Goal: Task Accomplishment & Management: Complete application form

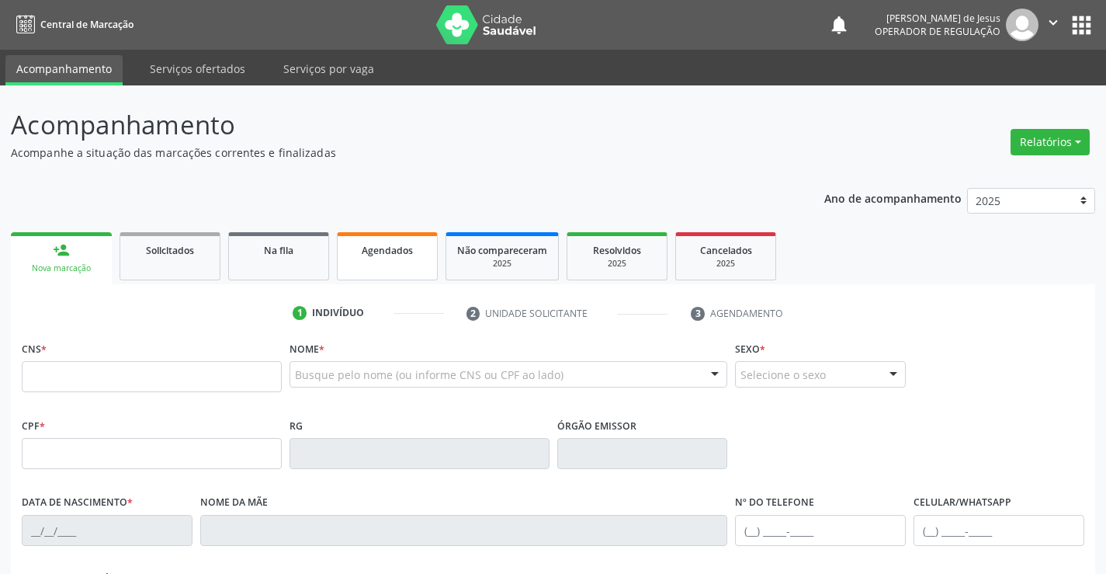
click at [371, 249] on span "Agendados" at bounding box center [387, 250] width 51 height 13
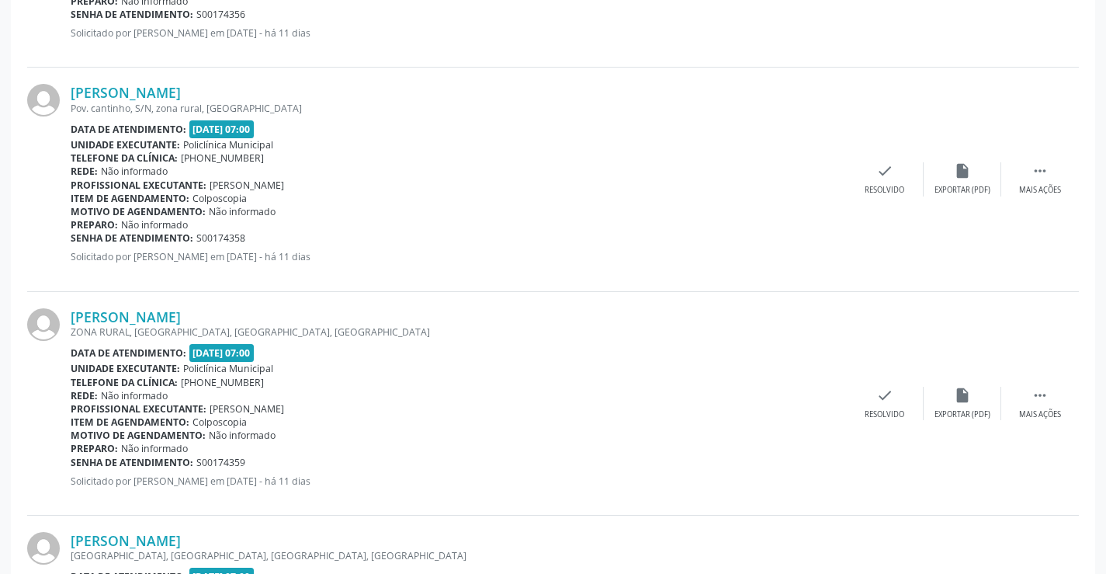
scroll to position [78, 0]
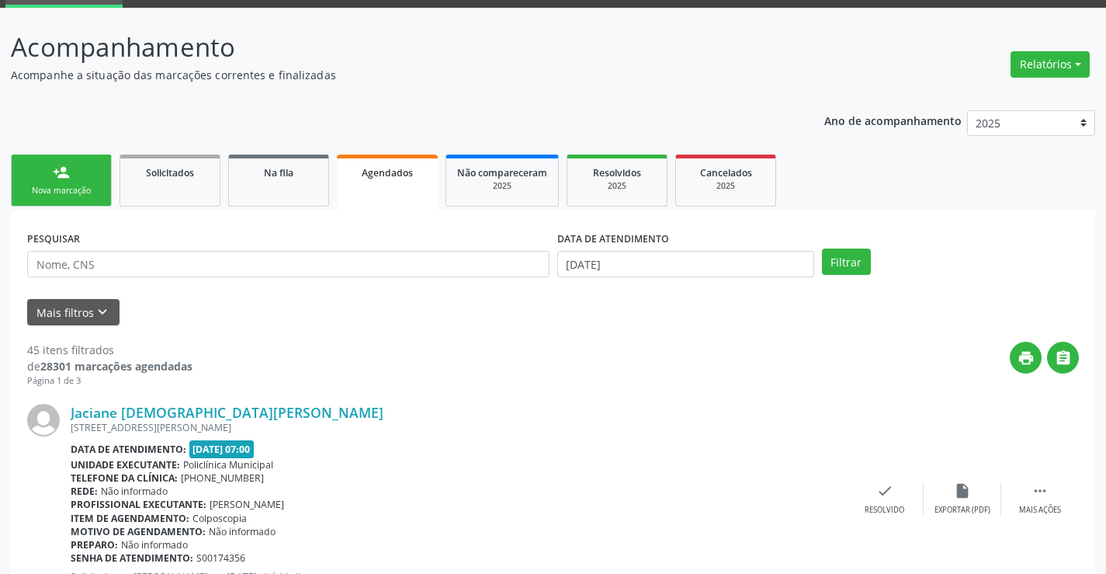
click at [79, 183] on link "person_add Nova marcação" at bounding box center [61, 181] width 101 height 52
click at [79, 184] on link "person_add Nova marcação" at bounding box center [61, 181] width 101 height 52
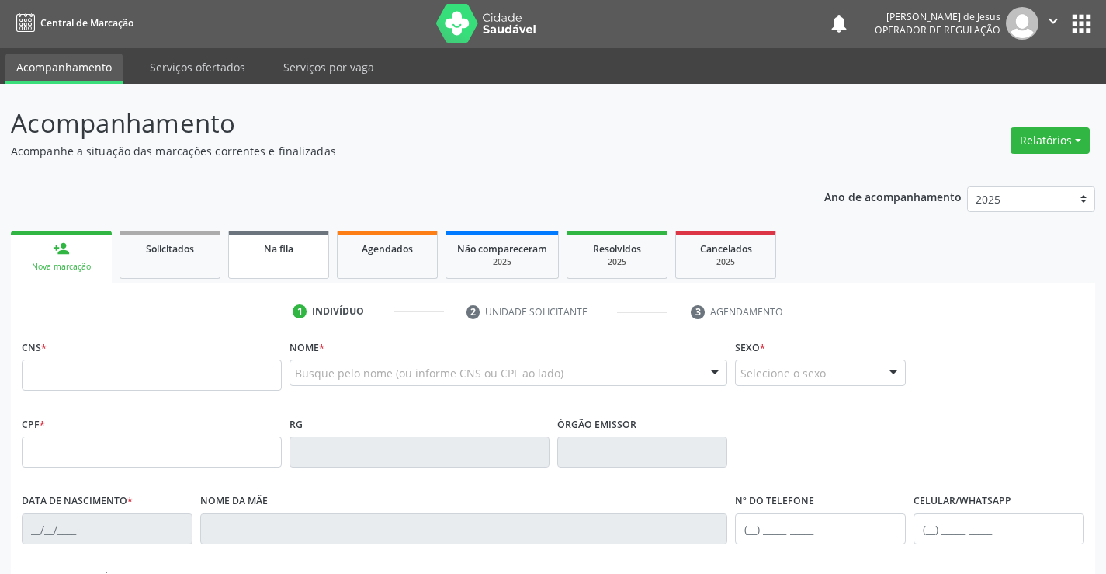
scroll to position [0, 0]
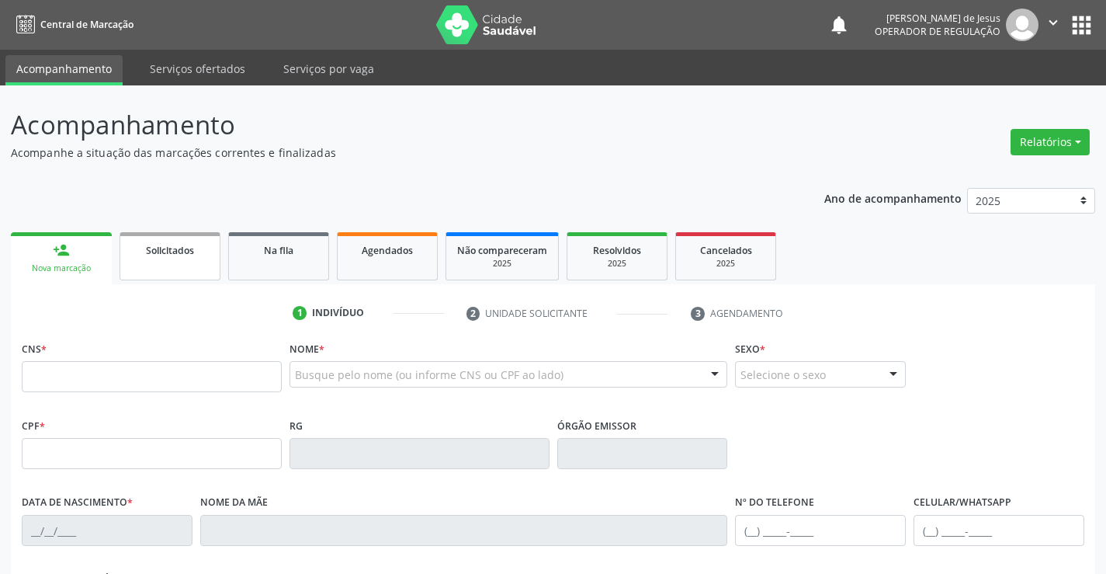
click at [169, 262] on link "Solicitados" at bounding box center [170, 256] width 101 height 48
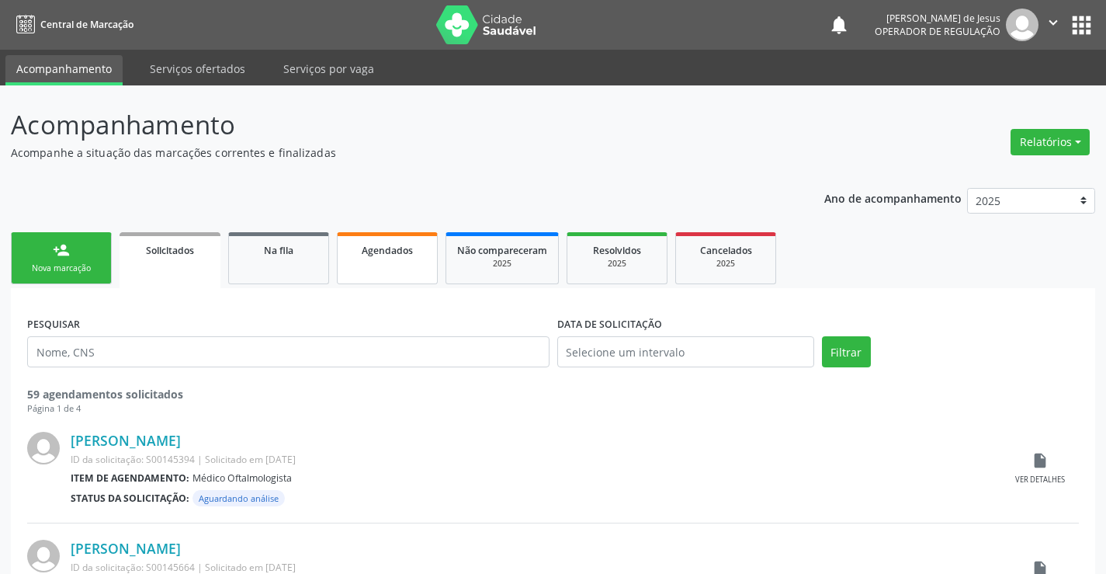
click at [355, 255] on div "Agendados" at bounding box center [388, 249] width 78 height 16
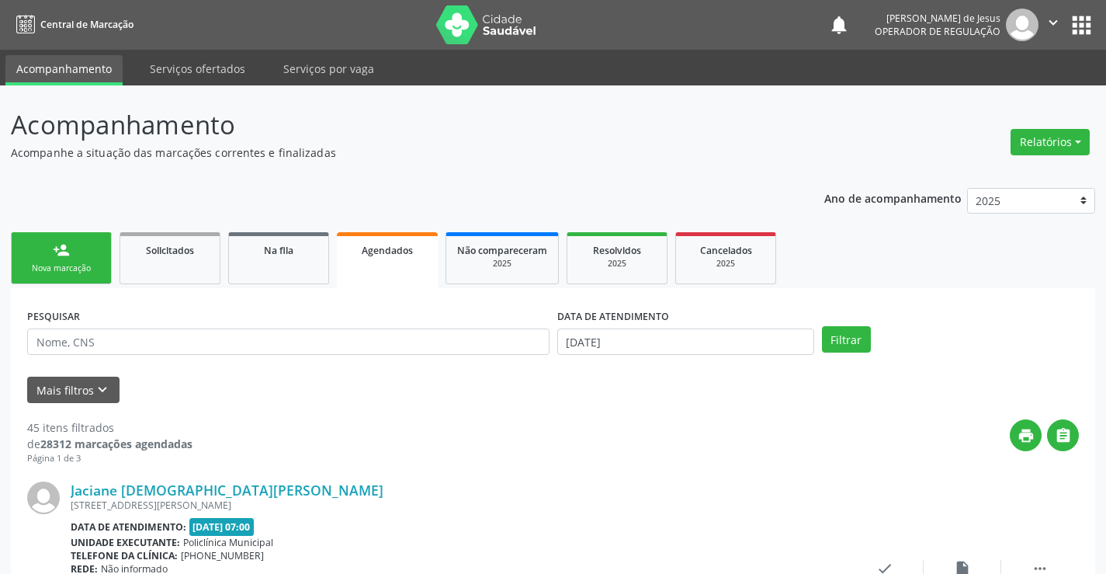
click at [69, 256] on div "person_add" at bounding box center [61, 249] width 17 height 17
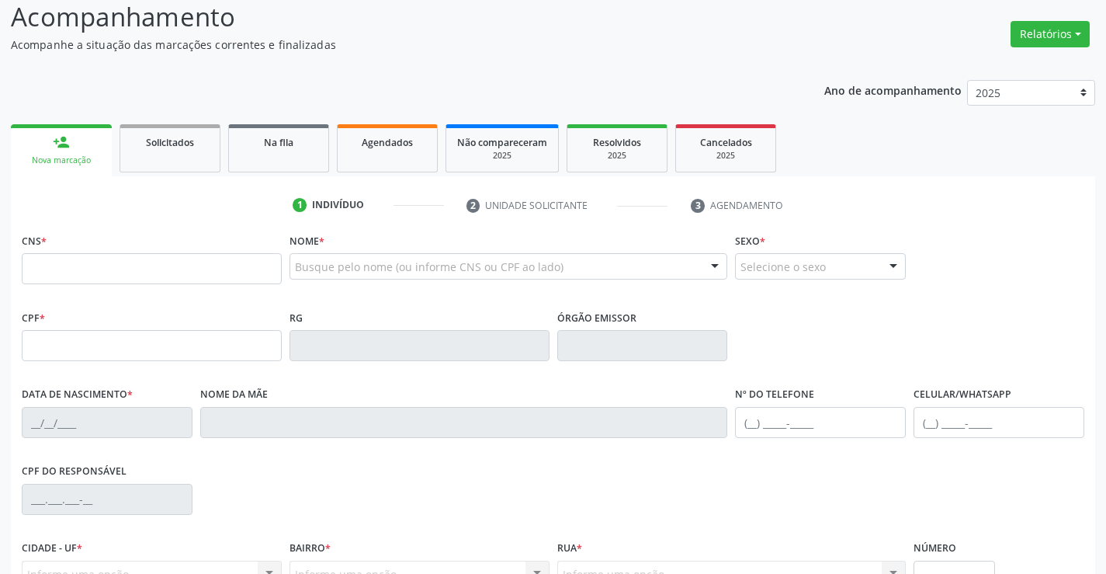
scroll to position [268, 0]
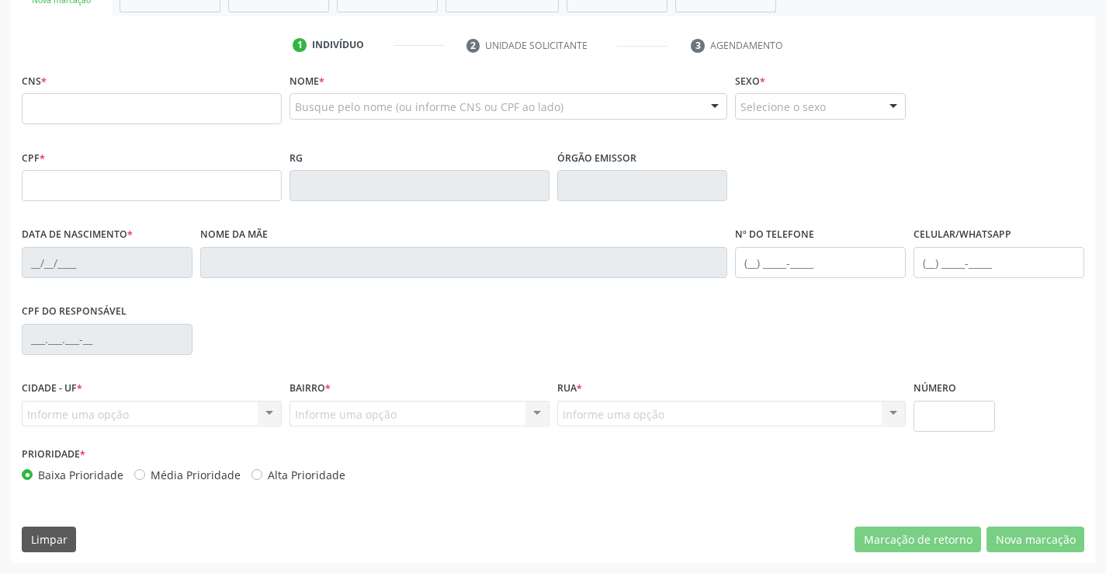
click at [150, 412] on div "Informe uma opção Campo Formoso - BA Nenhum resultado encontrado para: " " Nenh…" at bounding box center [152, 414] width 260 height 26
click at [262, 415] on div "Informe uma opção Campo Formoso - BA Nenhum resultado encontrado para: " " Nenh…" at bounding box center [152, 414] width 260 height 26
click at [158, 112] on input "text" at bounding box center [152, 108] width 260 height 31
type input "700 8079 2978 4689"
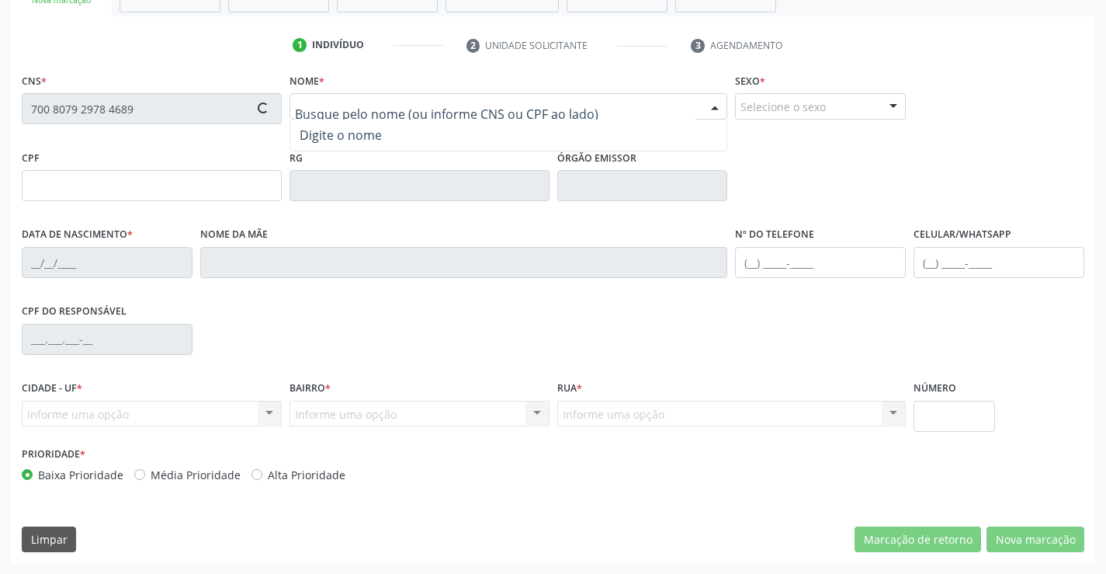
type input "1276820747"
type input "[DATE]"
type input "[PHONE_NUMBER]"
type input "006.991.765-57"
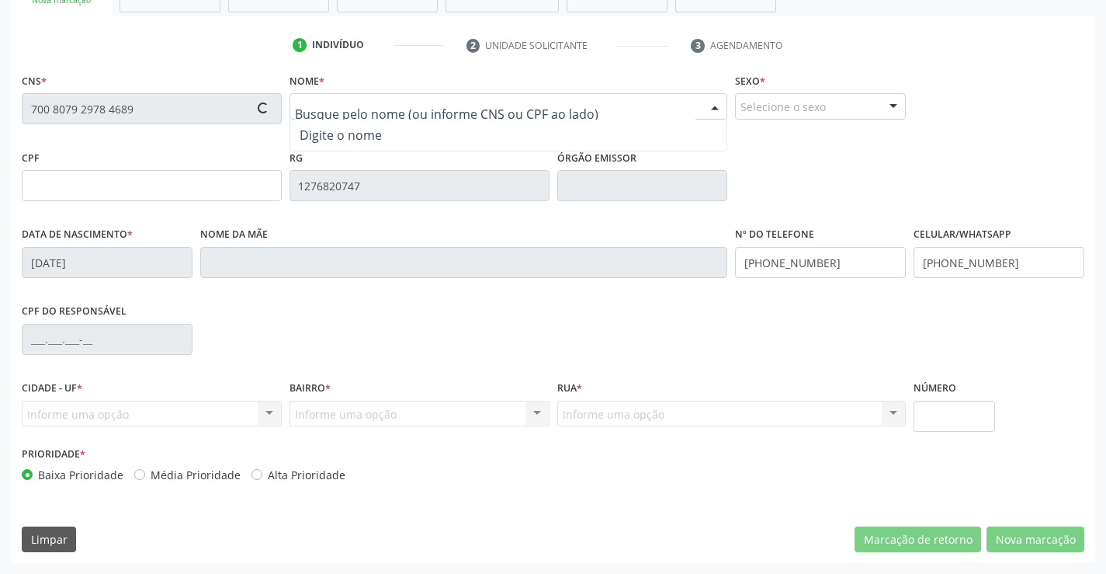
type input "S/N"
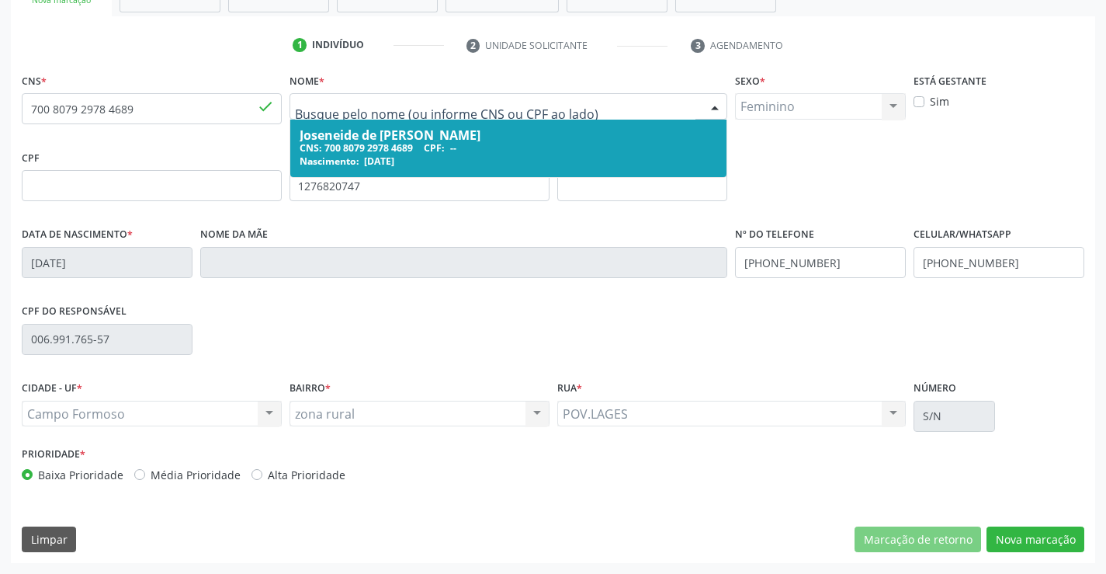
click at [338, 134] on div "Joseneide de [PERSON_NAME]" at bounding box center [509, 135] width 419 height 12
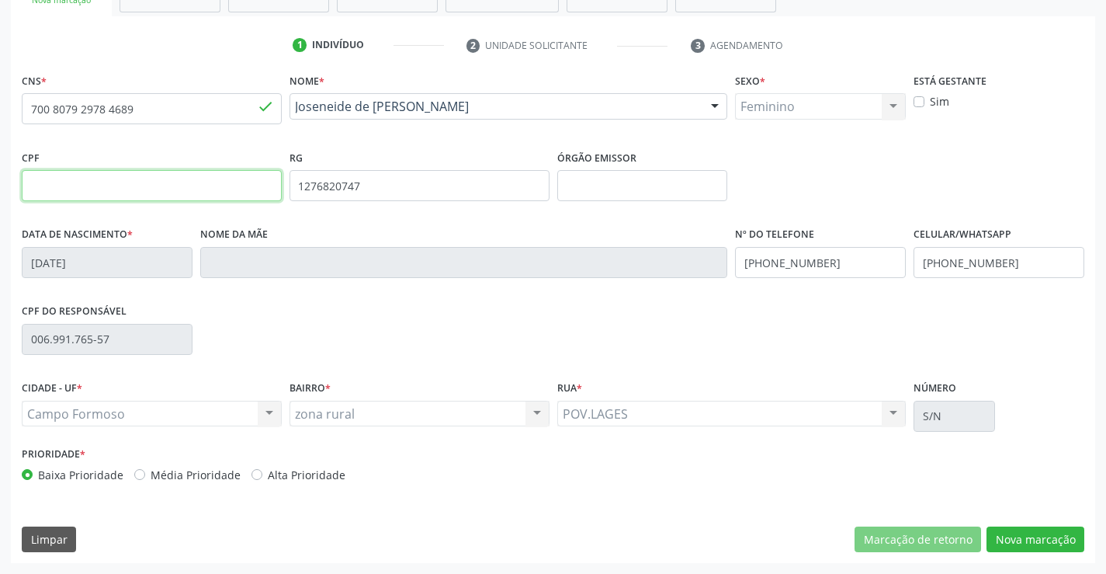
click at [217, 174] on input "text" at bounding box center [152, 185] width 260 height 31
type input "963.388.735-68"
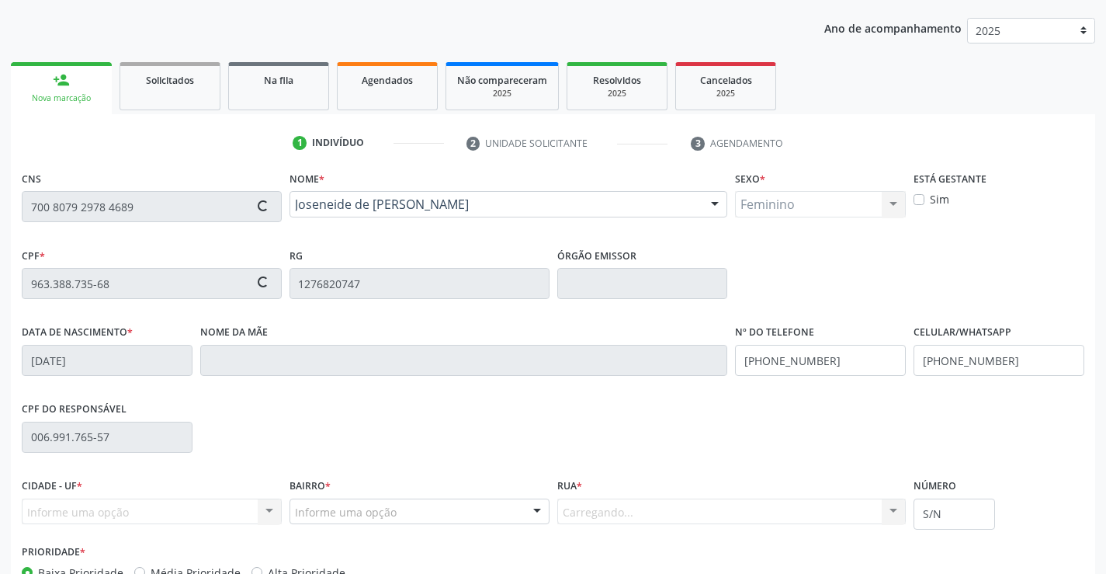
scroll to position [0, 0]
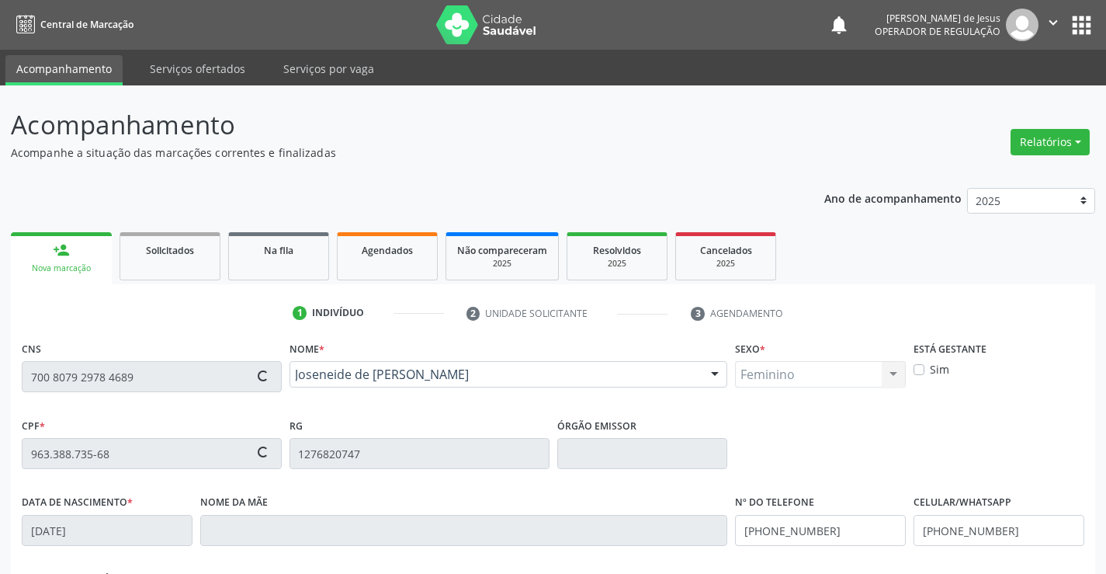
type input "700 5033 5989 3859"
type input "[DATE]"
type input "[PERSON_NAME]"
type input "[PHONE_NUMBER]"
type input "65"
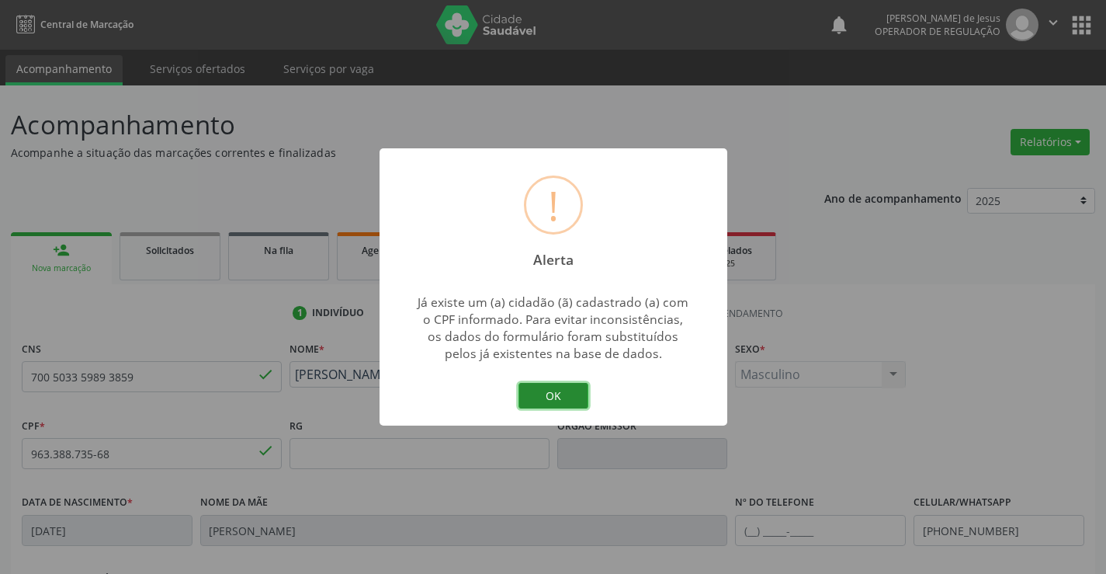
click at [534, 404] on button "OK" at bounding box center [554, 396] width 70 height 26
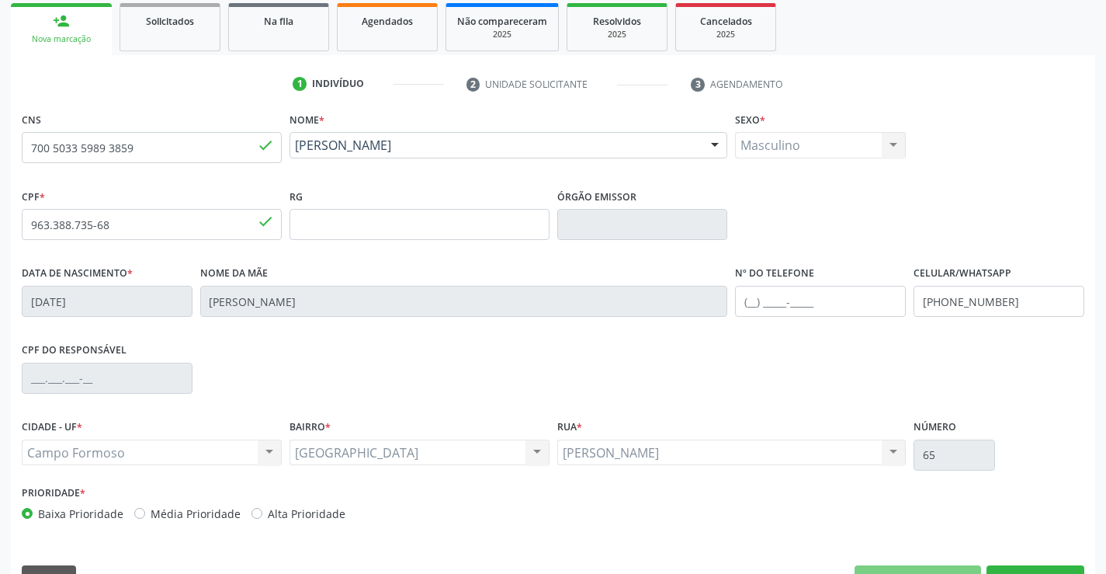
scroll to position [233, 0]
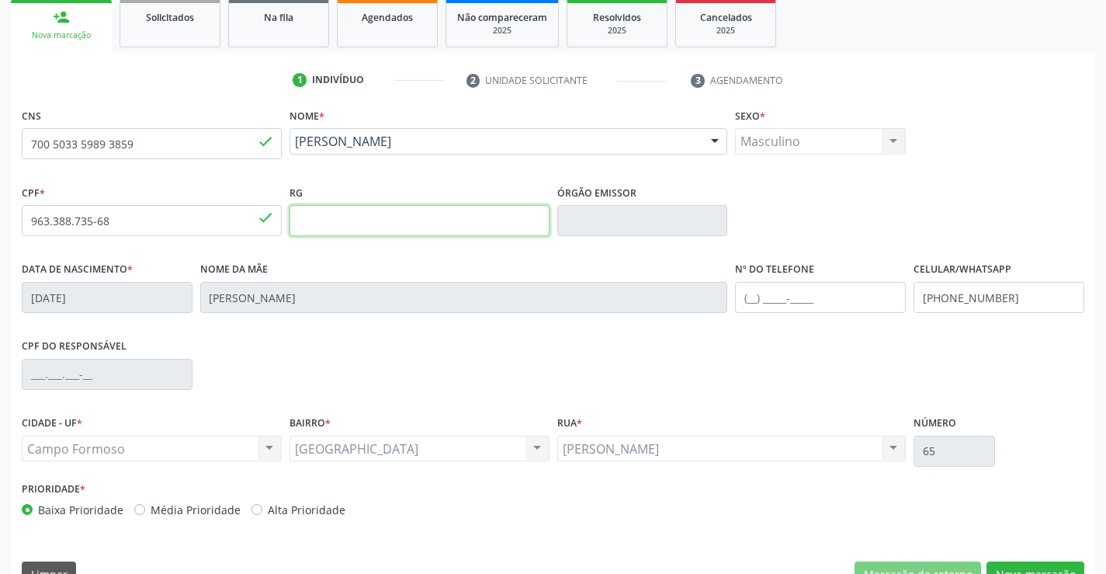
click at [400, 231] on input "text" at bounding box center [420, 220] width 260 height 31
type input "1508444250"
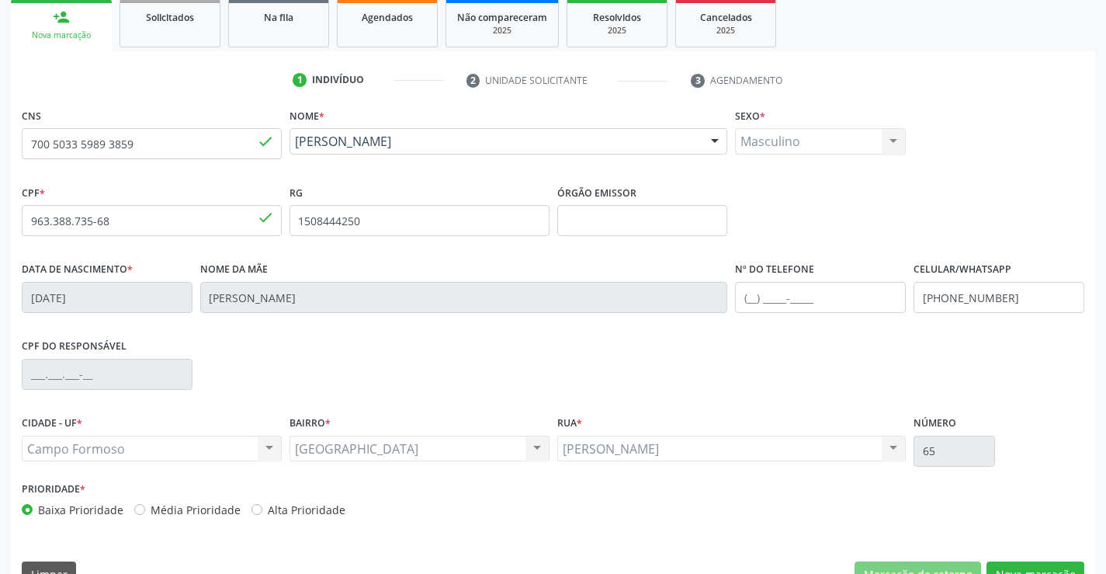
click at [592, 204] on label "Órgão emissor" at bounding box center [596, 193] width 79 height 24
click at [589, 216] on input "text" at bounding box center [642, 220] width 171 height 31
type input "SSP-BA"
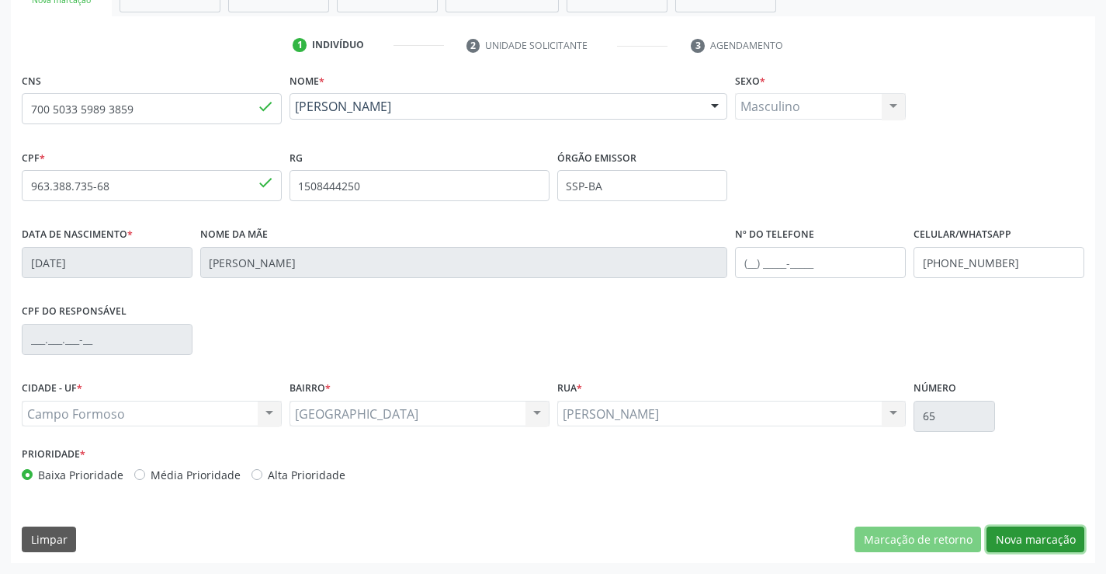
click at [1030, 542] on button "Nova marcação" at bounding box center [1036, 539] width 98 height 26
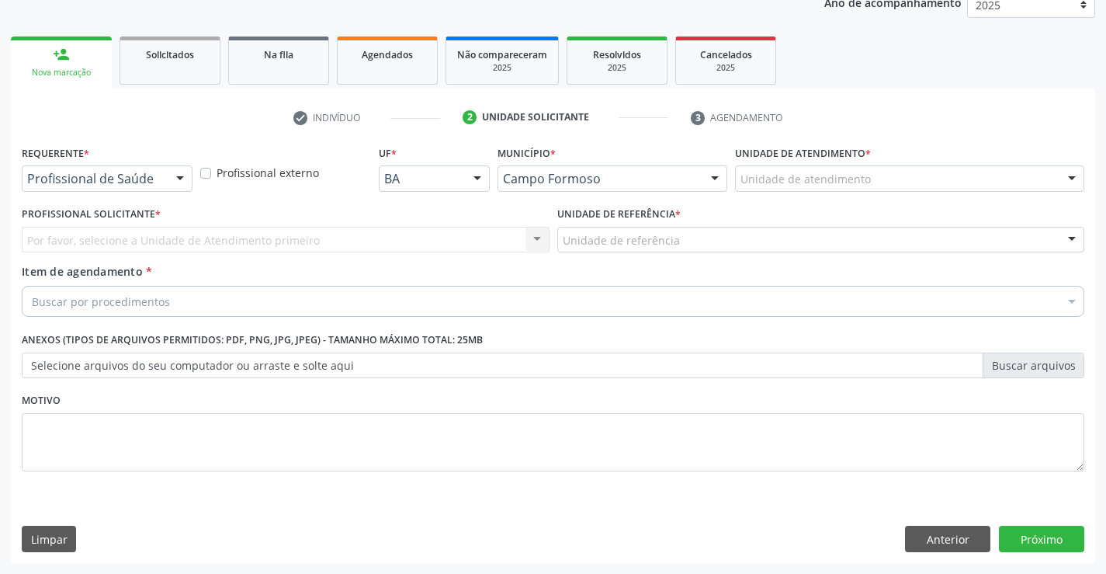
scroll to position [196, 0]
click at [234, 297] on div "Buscar por procedimentos" at bounding box center [553, 301] width 1063 height 31
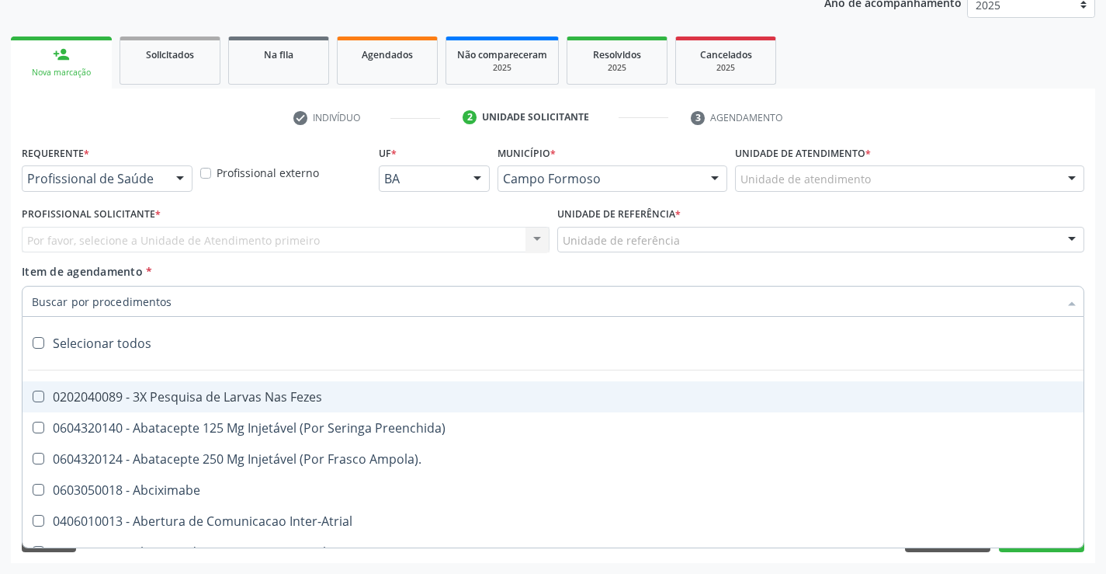
click at [234, 297] on input "Item de agendamento *" at bounding box center [545, 301] width 1027 height 31
click at [230, 234] on div "Por favor, selecione a Unidade de Atendimento primeiro Nenhum resultado encontr…" at bounding box center [286, 240] width 528 height 26
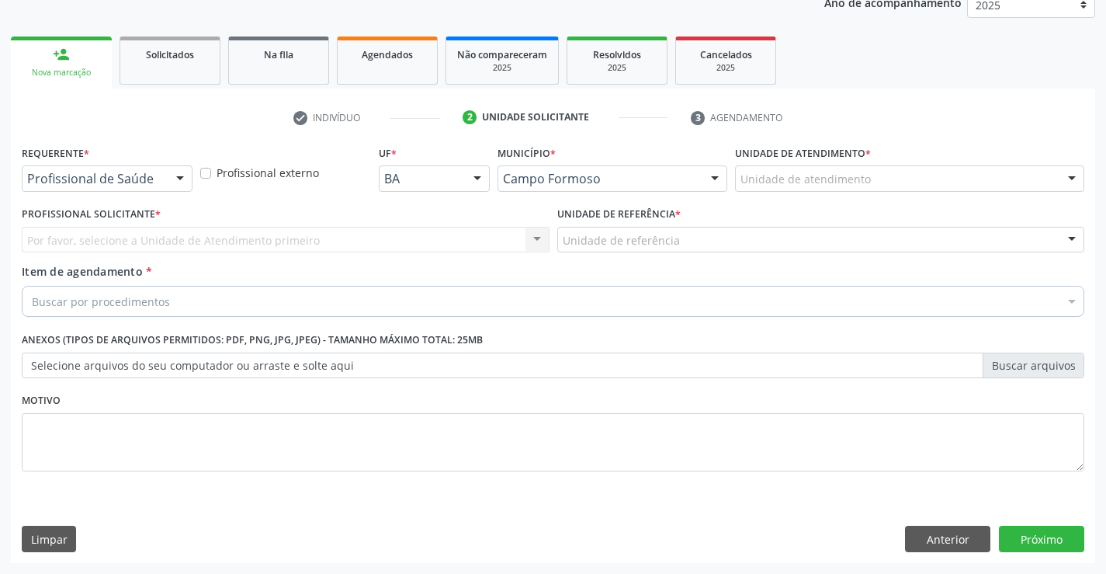
click at [230, 234] on div "Por favor, selecione a Unidade de Atendimento primeiro Nenhum resultado encontr…" at bounding box center [286, 240] width 528 height 26
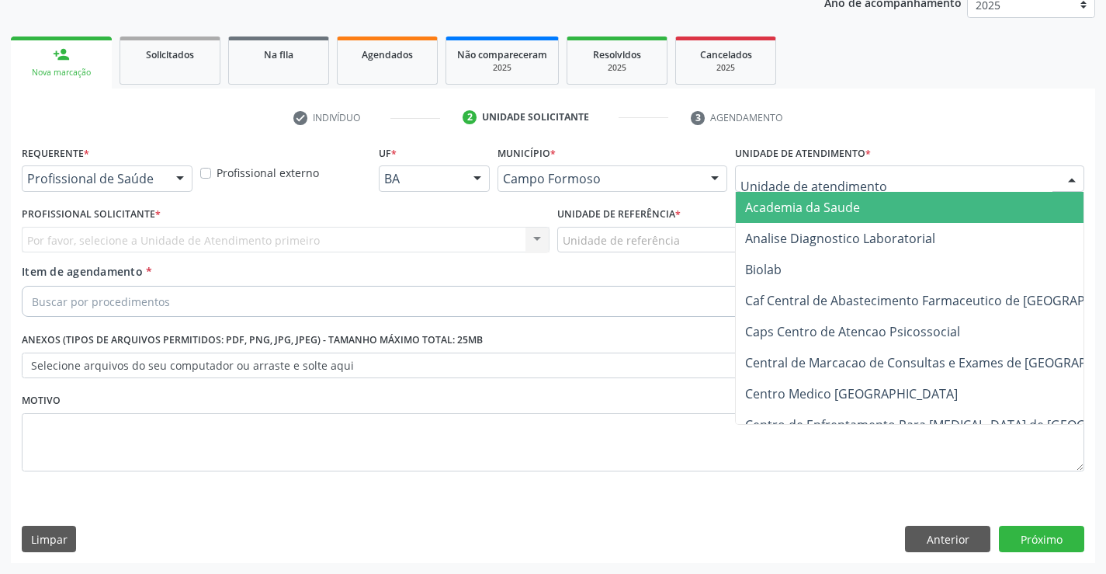
click at [832, 175] on input "text" at bounding box center [897, 186] width 312 height 31
click at [971, 540] on button "Anterior" at bounding box center [947, 539] width 85 height 26
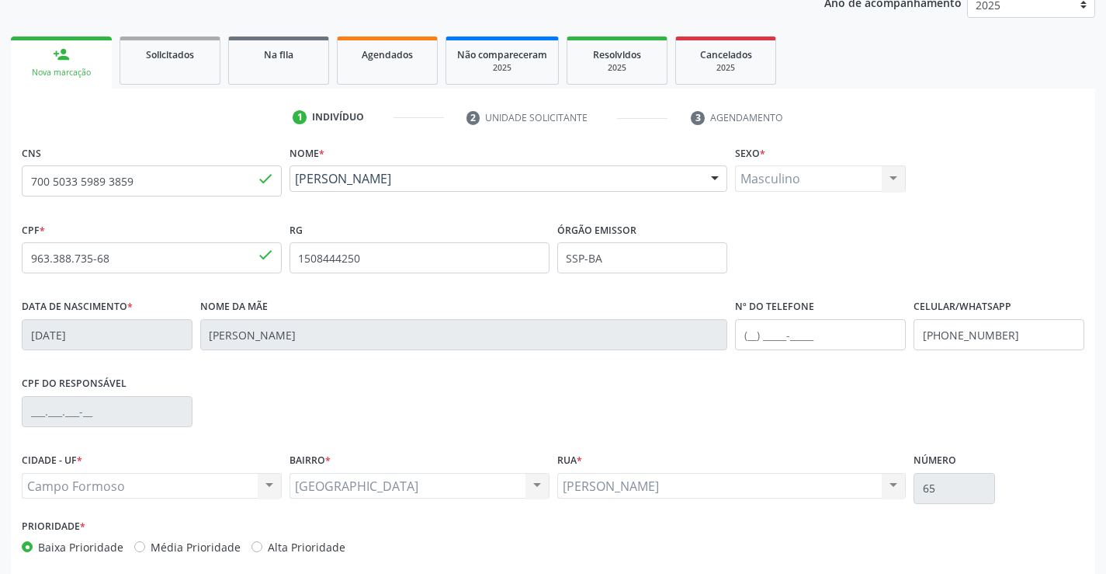
click at [971, 540] on div "Prioridade * Baixa Prioridade Média Prioridade Alta Prioridade" at bounding box center [553, 540] width 1071 height 51
click at [401, 58] on span "Agendados" at bounding box center [387, 54] width 51 height 13
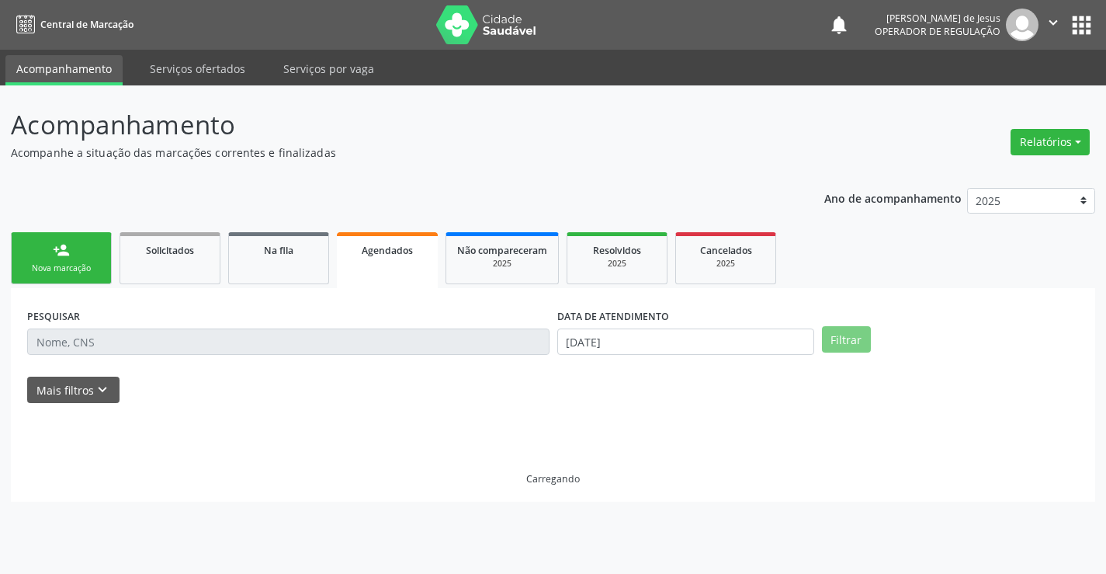
scroll to position [0, 0]
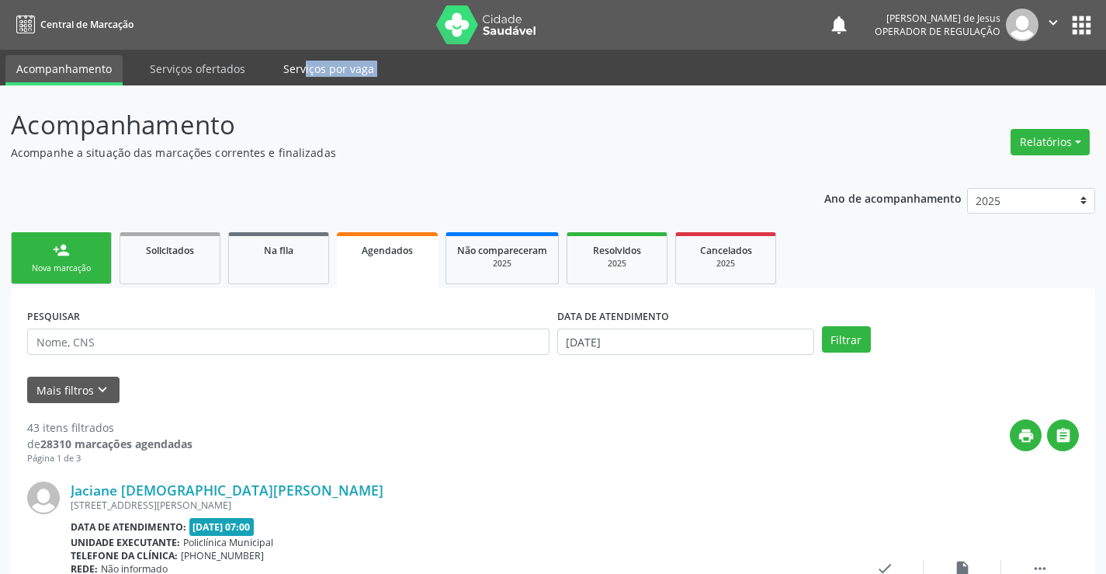
click at [289, 65] on link "Serviços por vaga" at bounding box center [329, 68] width 113 height 27
click at [290, 65] on link "Serviços por vaga" at bounding box center [329, 70] width 113 height 30
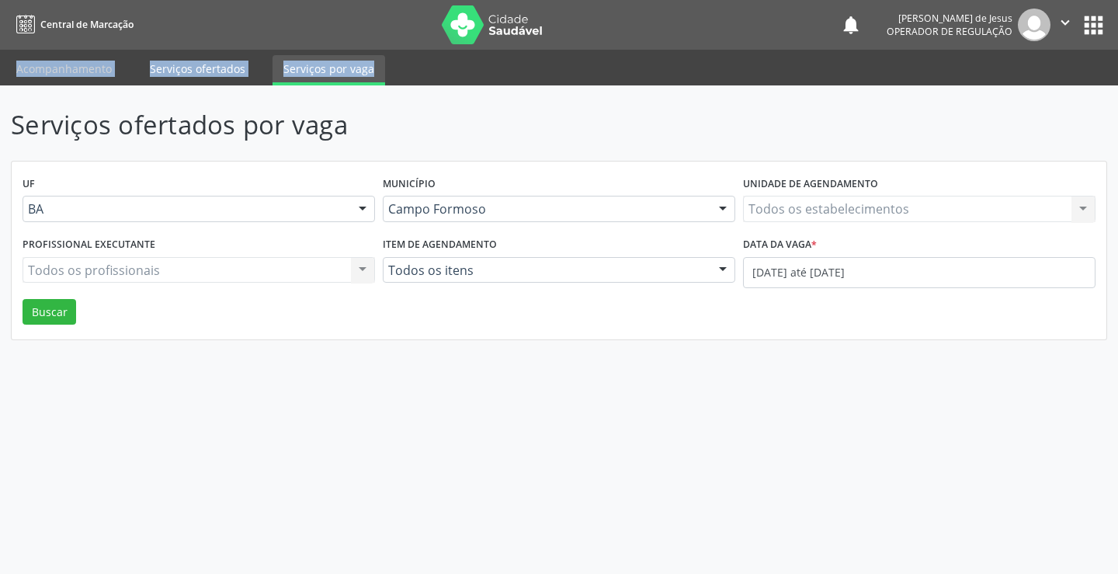
click at [233, 64] on link "Serviços ofertados" at bounding box center [197, 68] width 117 height 27
click at [233, 64] on link "Serviços ofertados" at bounding box center [197, 70] width 117 height 30
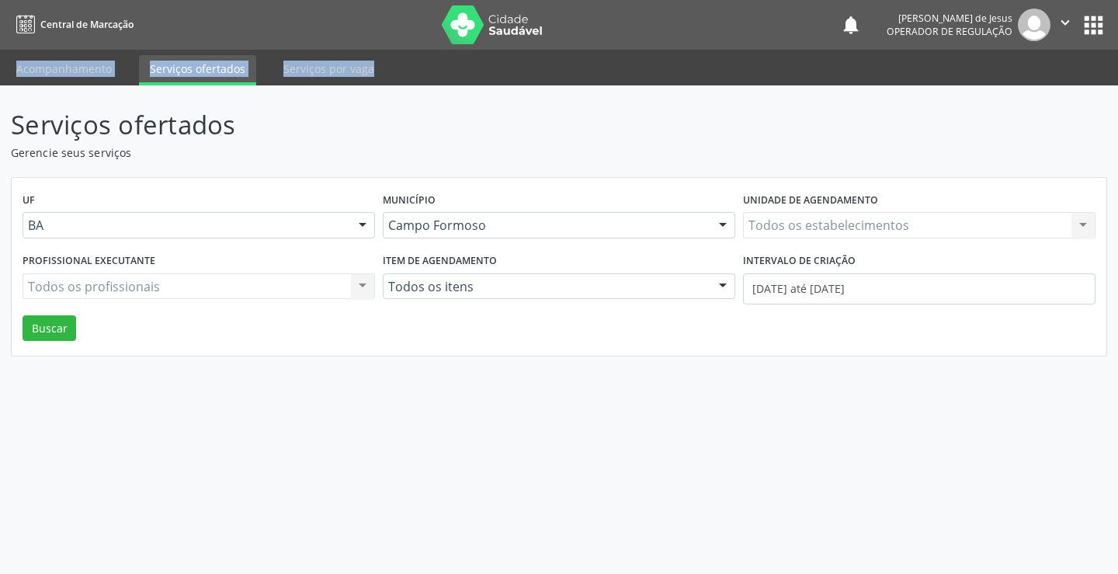
click at [231, 57] on link "Serviços ofertados" at bounding box center [197, 70] width 117 height 30
click at [229, 56] on link "Serviços ofertados" at bounding box center [197, 70] width 117 height 30
click at [214, 62] on link "Serviços ofertados" at bounding box center [197, 70] width 117 height 30
click at [216, 62] on link "Serviços ofertados" at bounding box center [197, 70] width 117 height 30
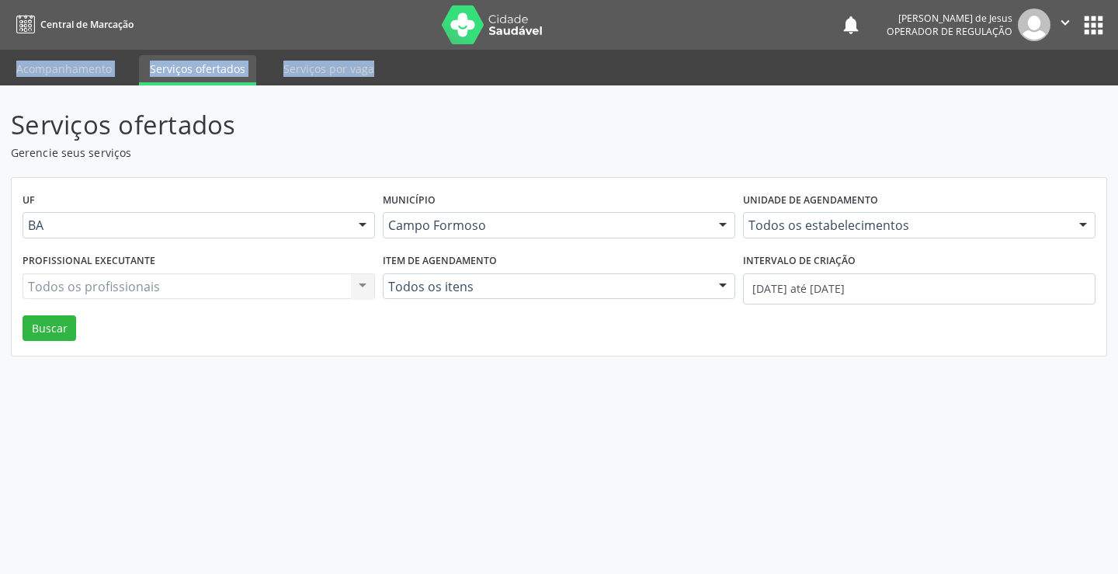
click at [232, 82] on link "Serviços ofertados" at bounding box center [197, 70] width 117 height 30
click at [50, 68] on link "Acompanhamento" at bounding box center [63, 68] width 117 height 27
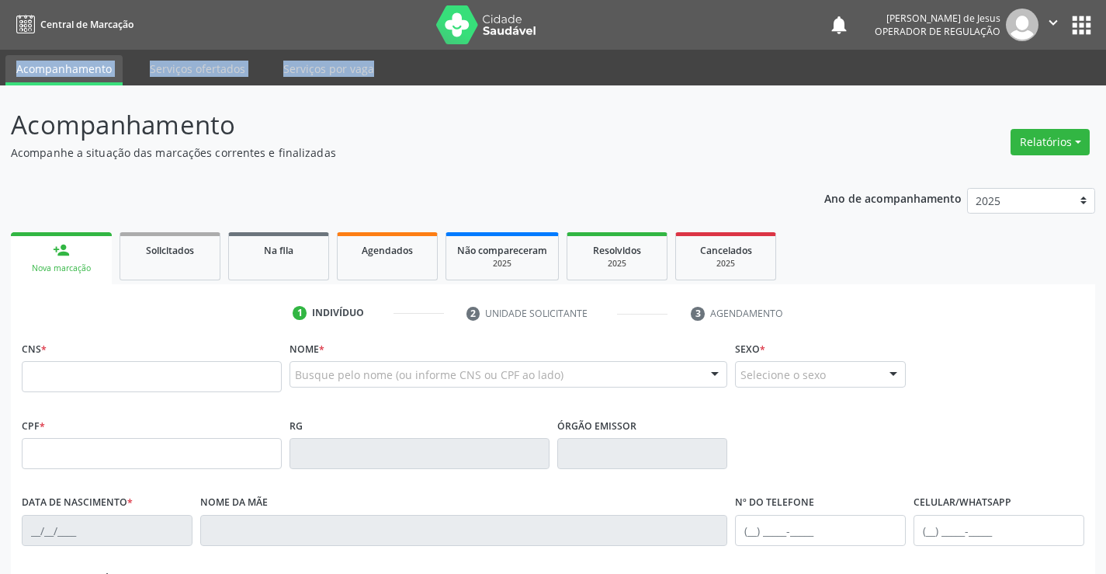
click at [53, 64] on link "Acompanhamento" at bounding box center [63, 70] width 117 height 30
click at [1058, 23] on icon "" at bounding box center [1053, 22] width 17 height 17
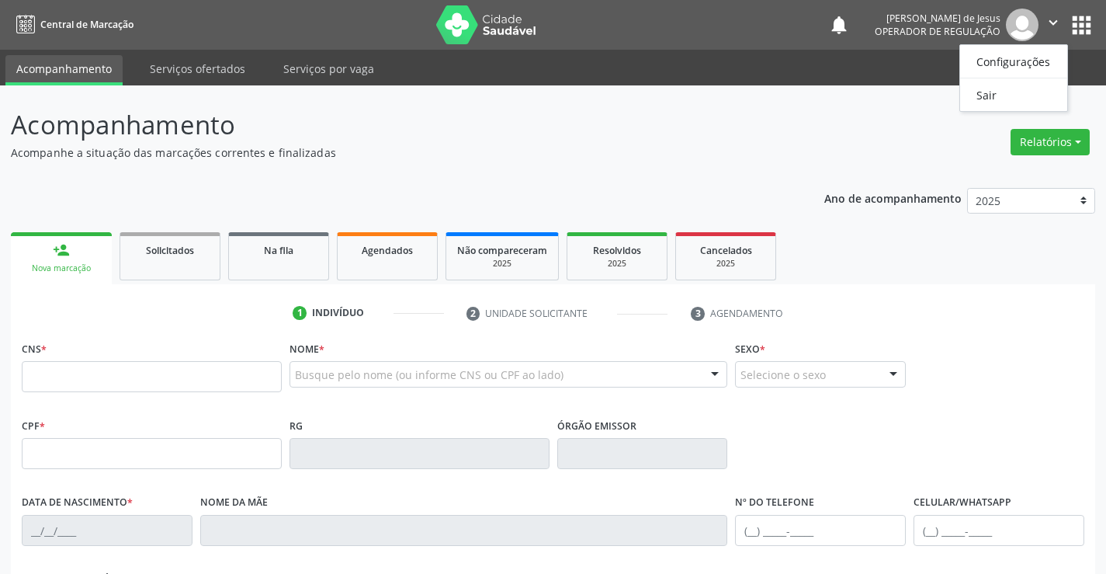
click at [1058, 23] on icon "" at bounding box center [1053, 22] width 17 height 17
click at [1081, 28] on button "apps" at bounding box center [1081, 25] width 27 height 27
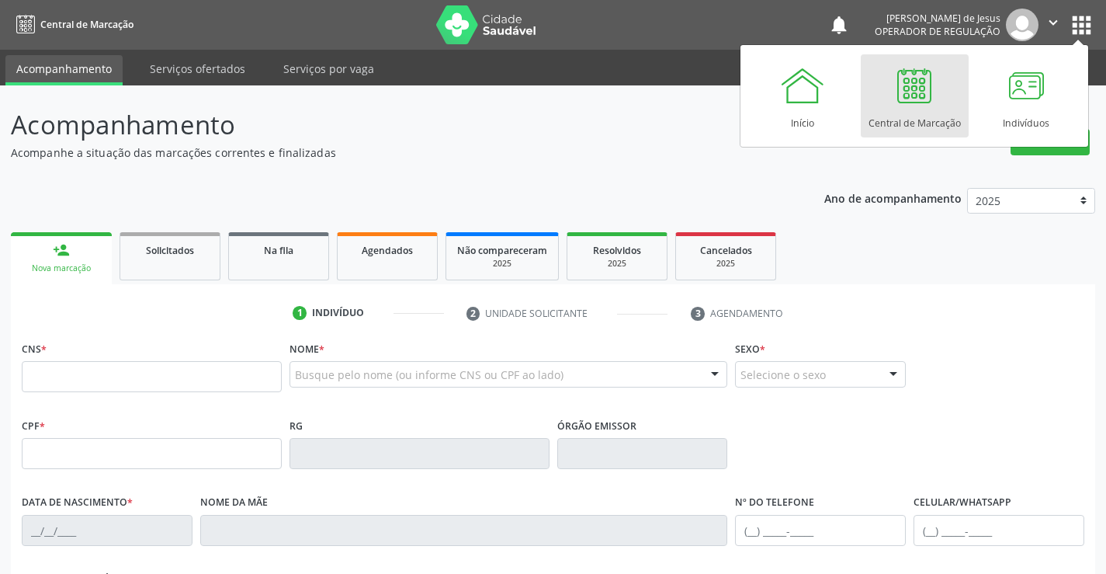
click at [1080, 28] on button "apps" at bounding box center [1081, 25] width 27 height 27
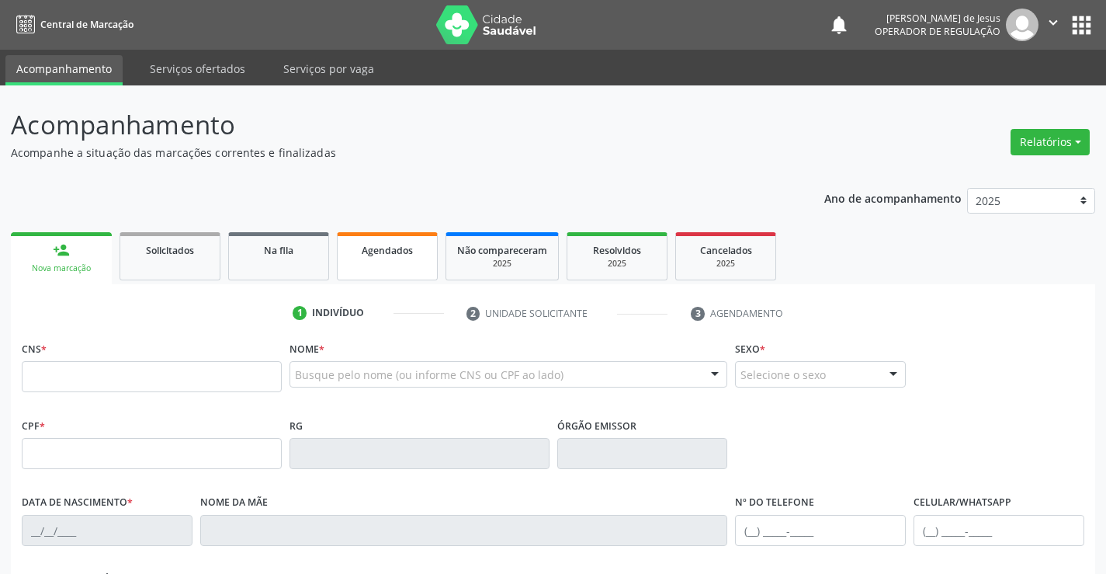
click at [377, 277] on link "Agendados" at bounding box center [387, 256] width 101 height 48
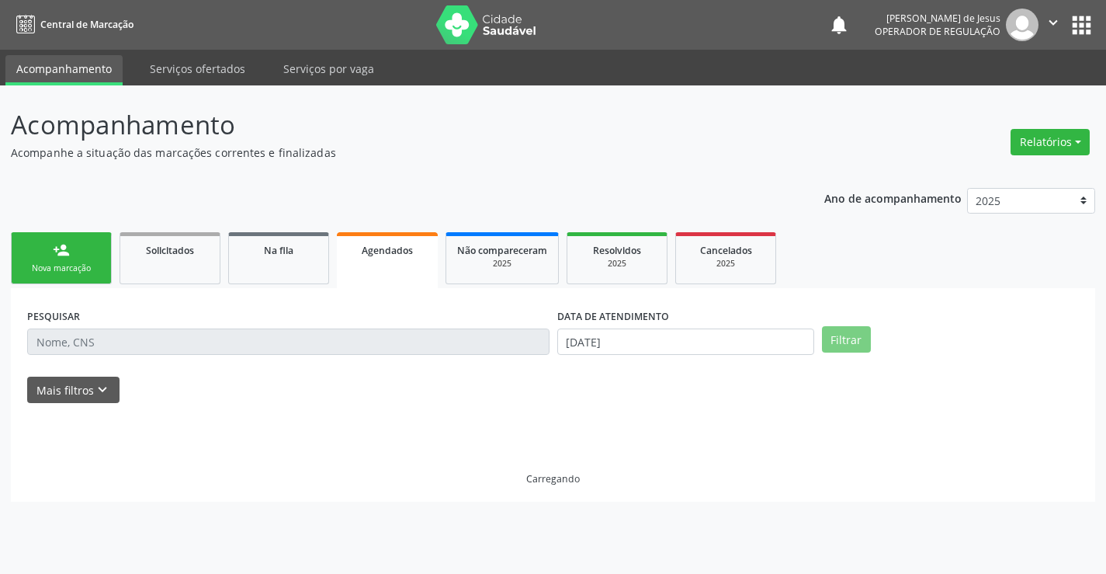
click at [377, 276] on link "Agendados" at bounding box center [387, 260] width 101 height 56
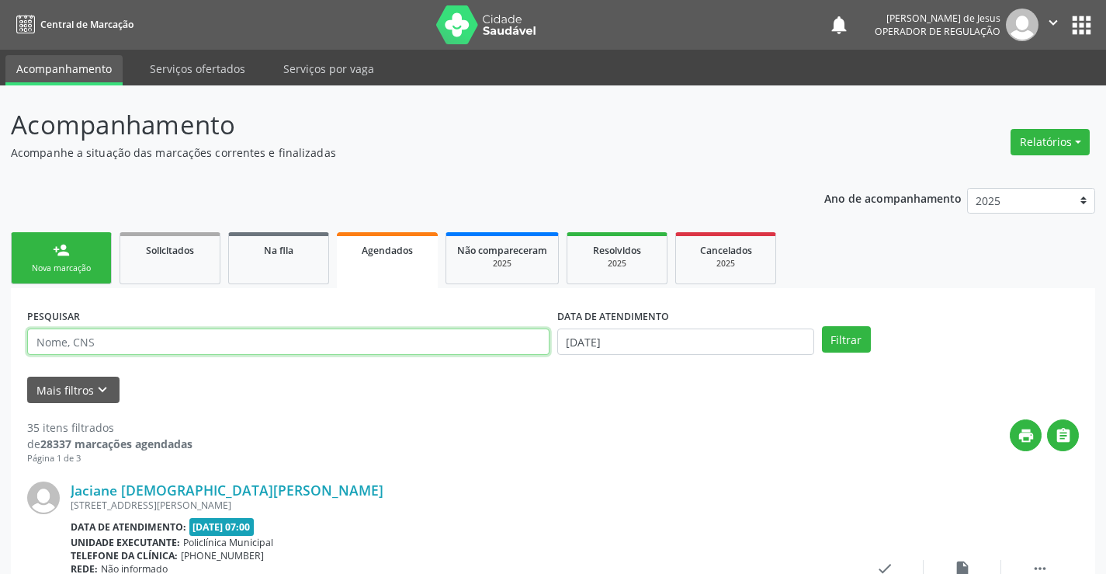
click at [311, 335] on input "text" at bounding box center [288, 341] width 523 height 26
type input "704406378605010"
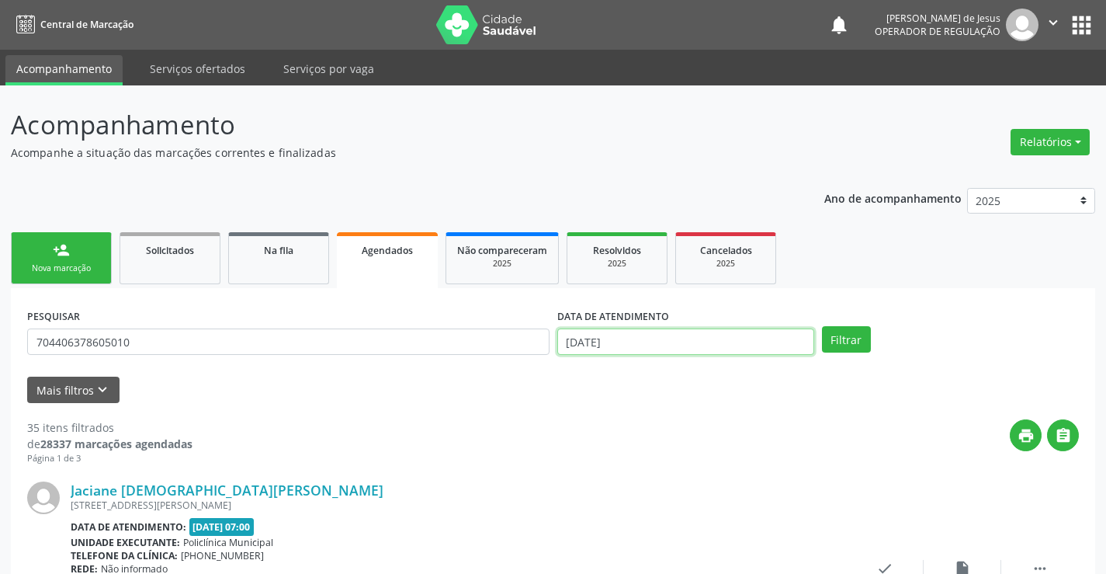
click at [648, 339] on input "[DATE]" at bounding box center [685, 341] width 257 height 26
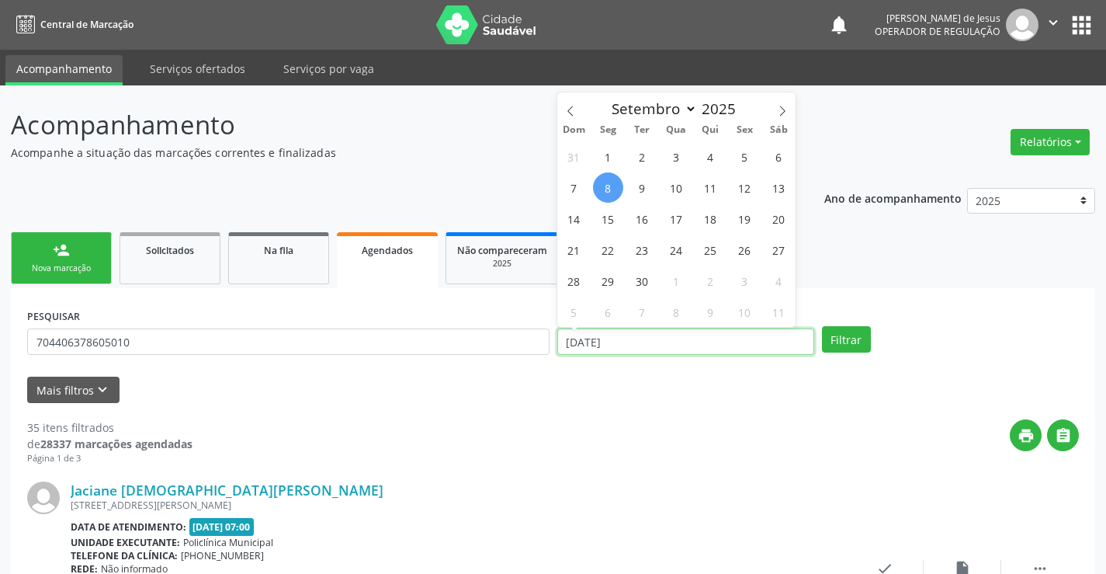
click at [648, 339] on input "[DATE]" at bounding box center [685, 341] width 257 height 26
click at [856, 341] on button "Filtrar" at bounding box center [846, 339] width 49 height 26
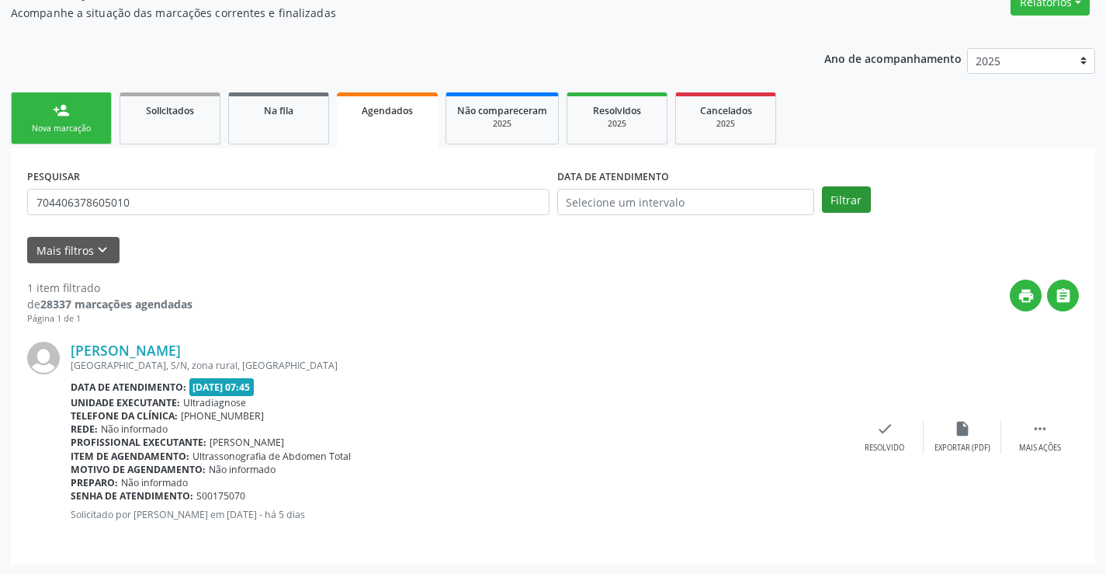
scroll to position [141, 0]
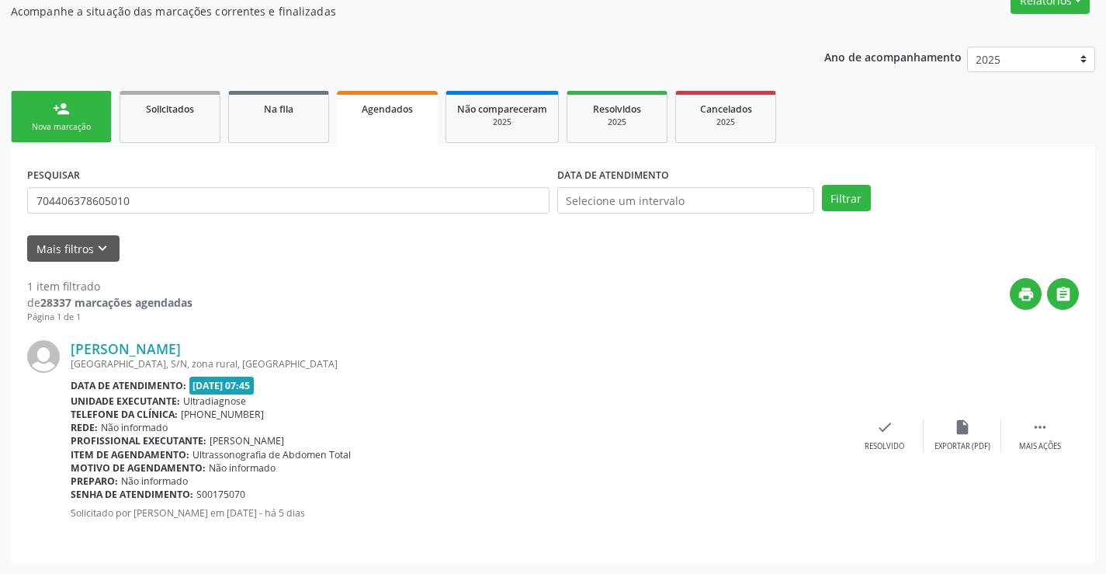
click at [382, 136] on link "Agendados" at bounding box center [387, 119] width 101 height 56
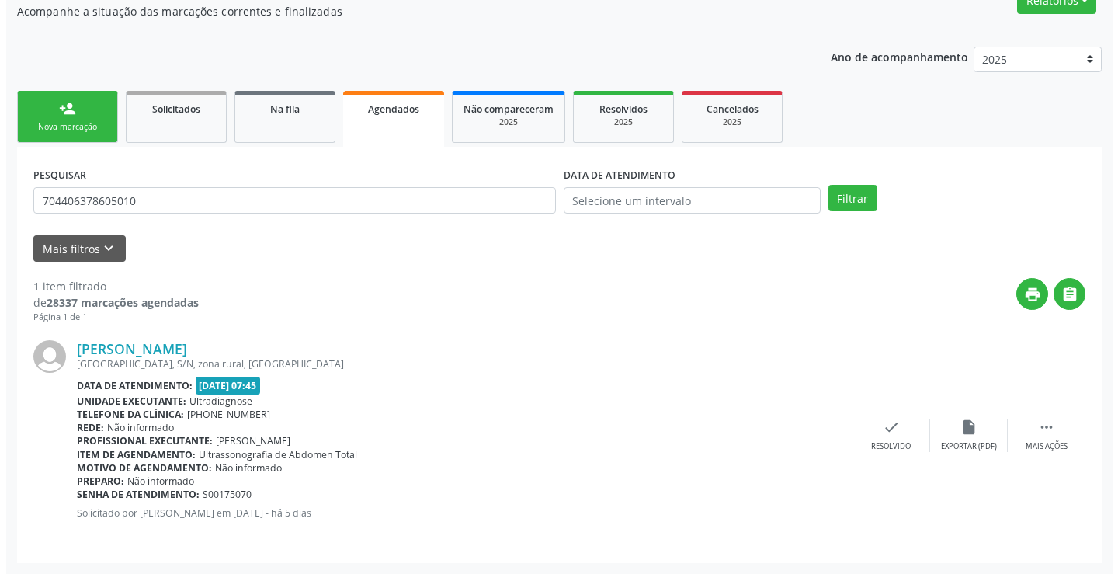
scroll to position [0, 0]
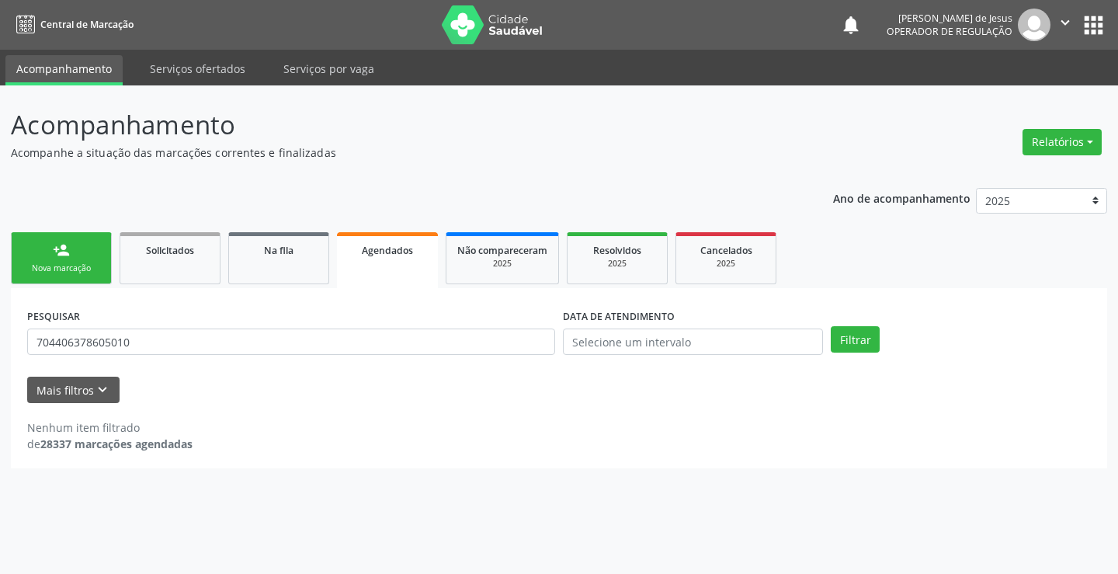
click at [1059, 18] on icon "" at bounding box center [1065, 22] width 17 height 17
click at [1017, 89] on link "Sair" at bounding box center [1025, 95] width 107 height 22
click at [1016, 90] on div "Acompanhamento Acompanhe a situação das marcações correntes e finalizadas Relat…" at bounding box center [559, 329] width 1118 height 488
